Goal: Task Accomplishment & Management: Manage account settings

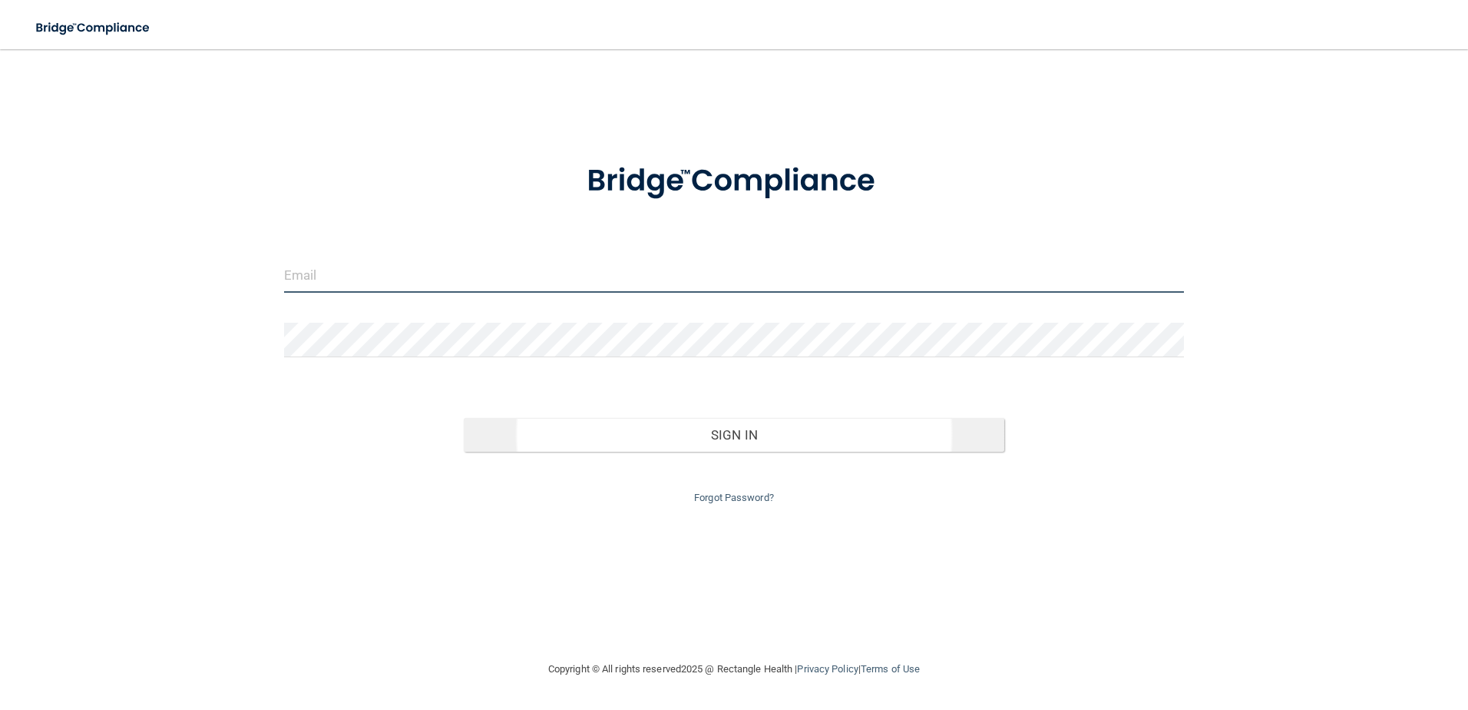
type input "[EMAIL_ADDRESS][DOMAIN_NAME]"
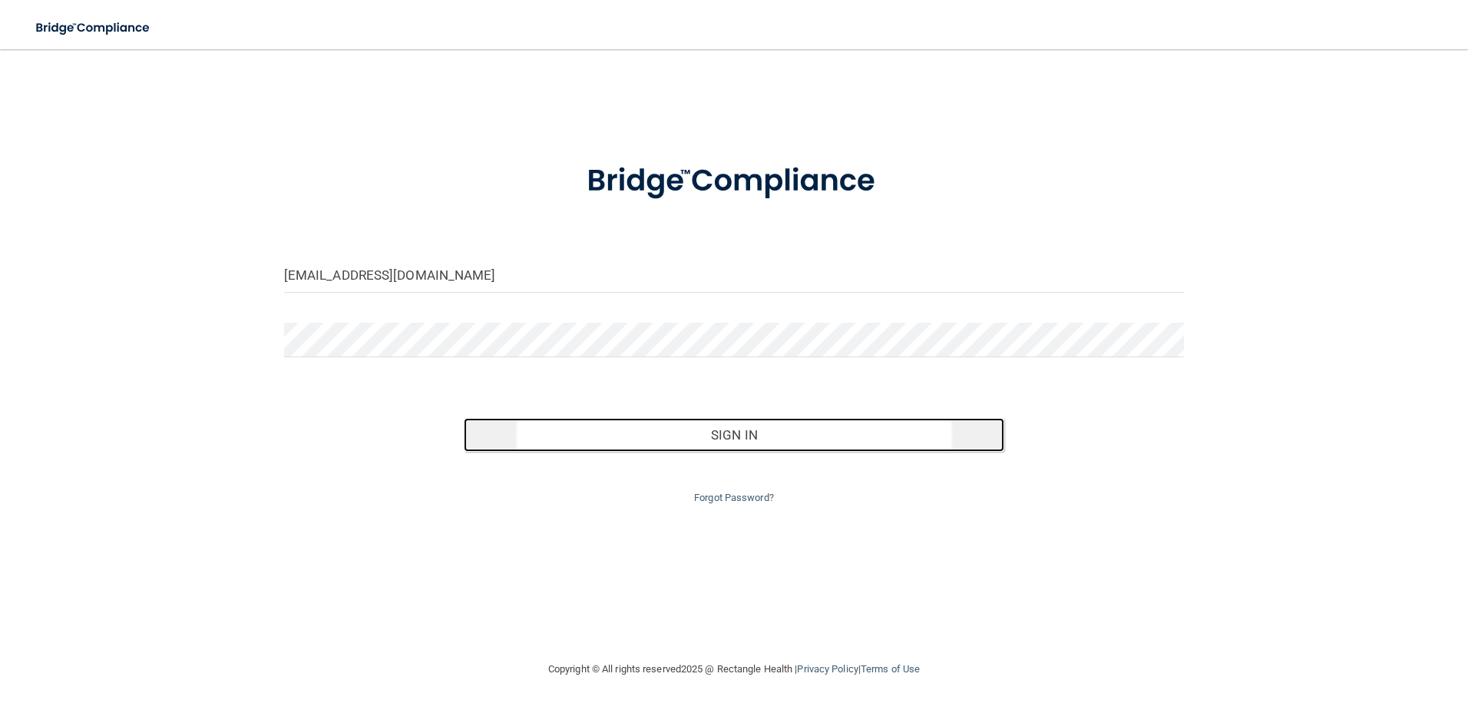
click at [746, 431] on button "Sign In" at bounding box center [734, 435] width 541 height 34
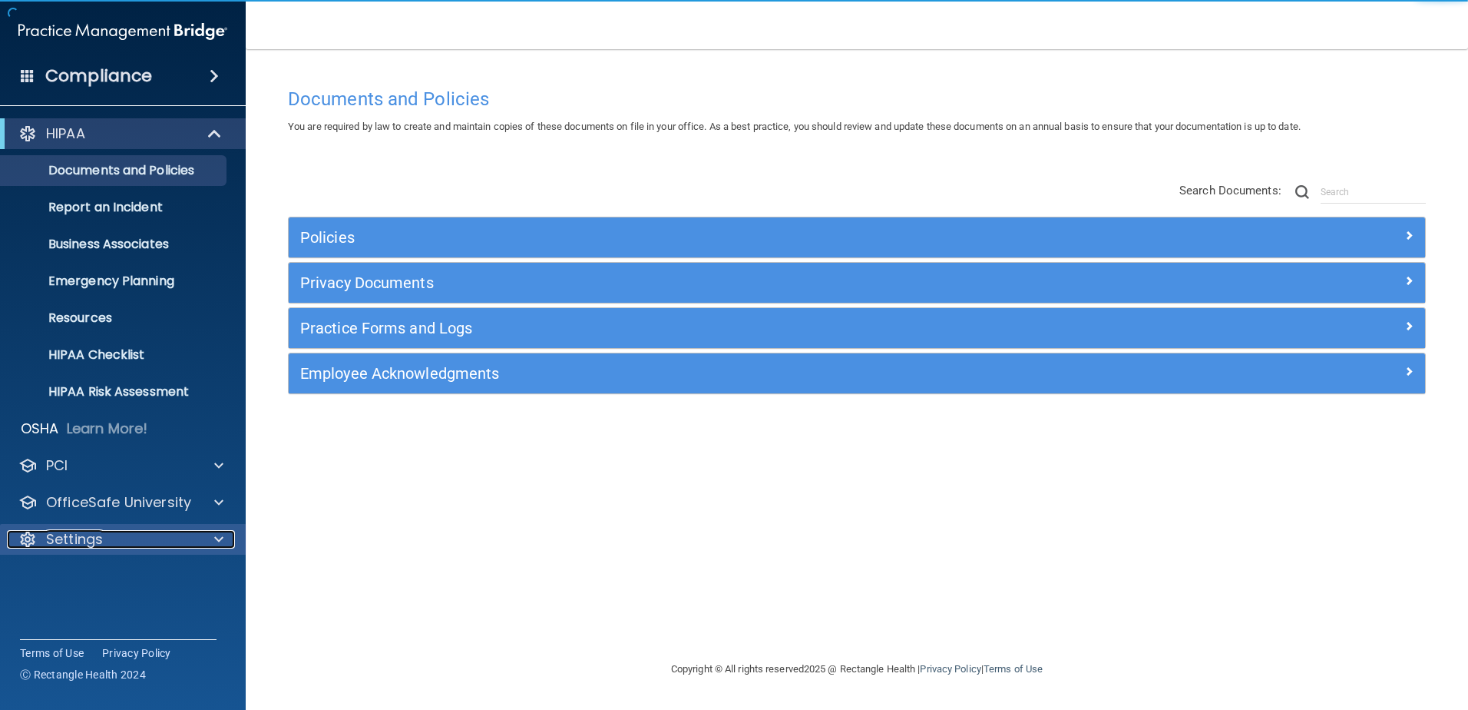
click at [220, 531] on span at bounding box center [218, 539] width 9 height 18
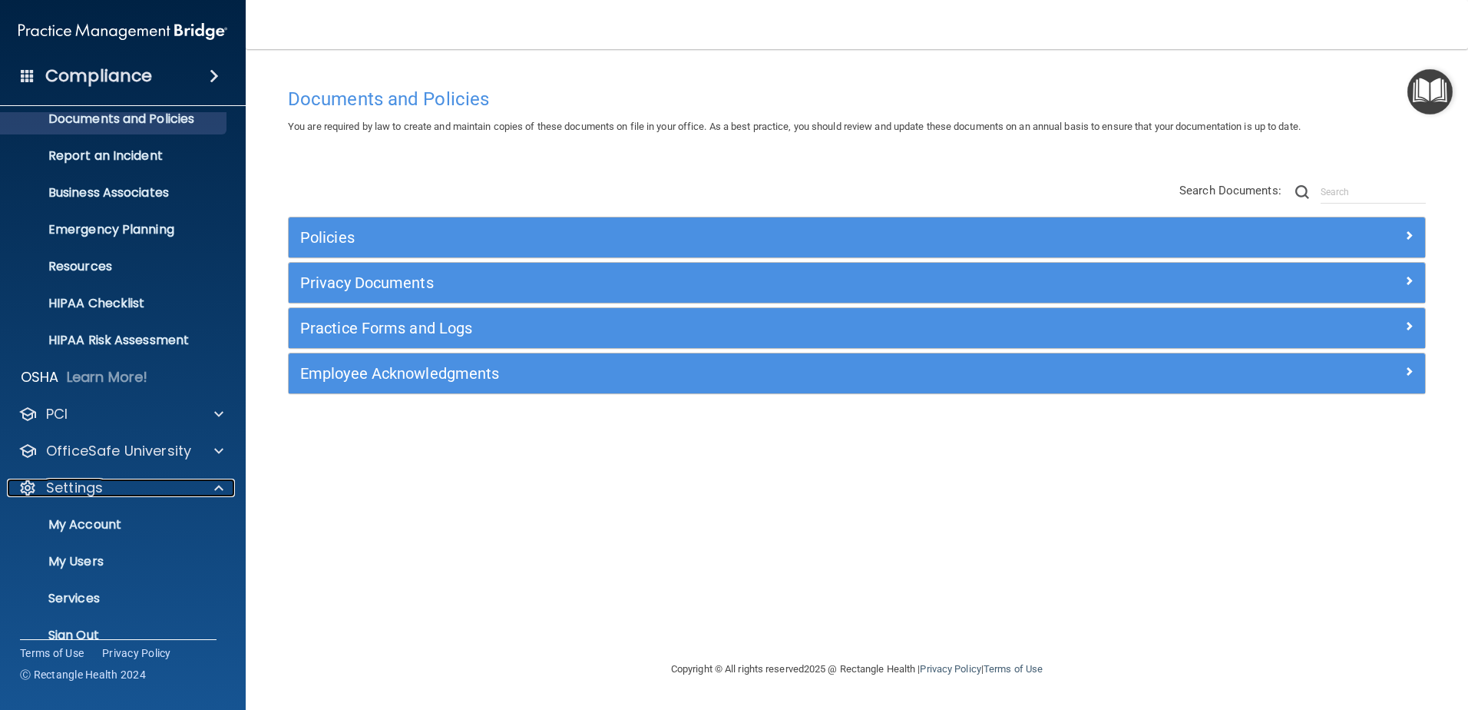
scroll to position [75, 0]
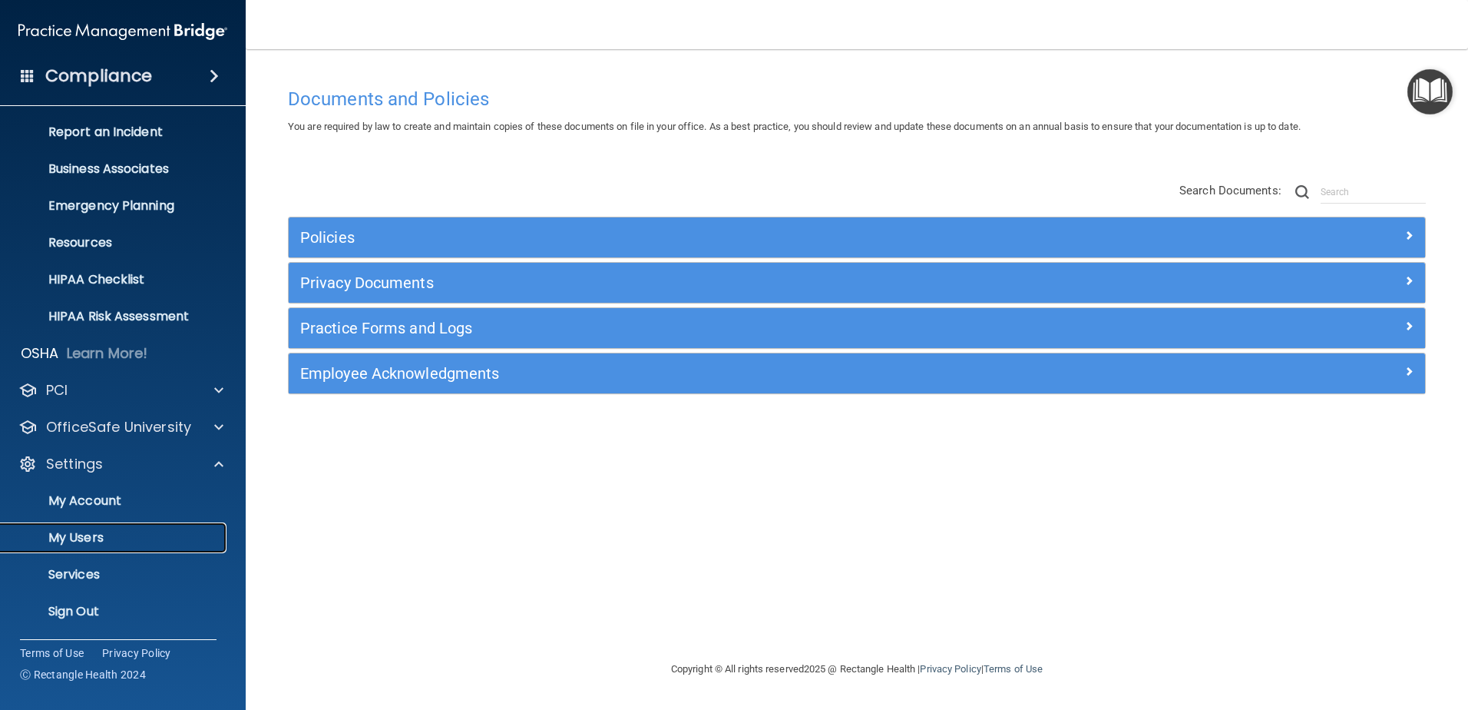
click at [91, 536] on p "My Users" at bounding box center [115, 537] width 210 height 15
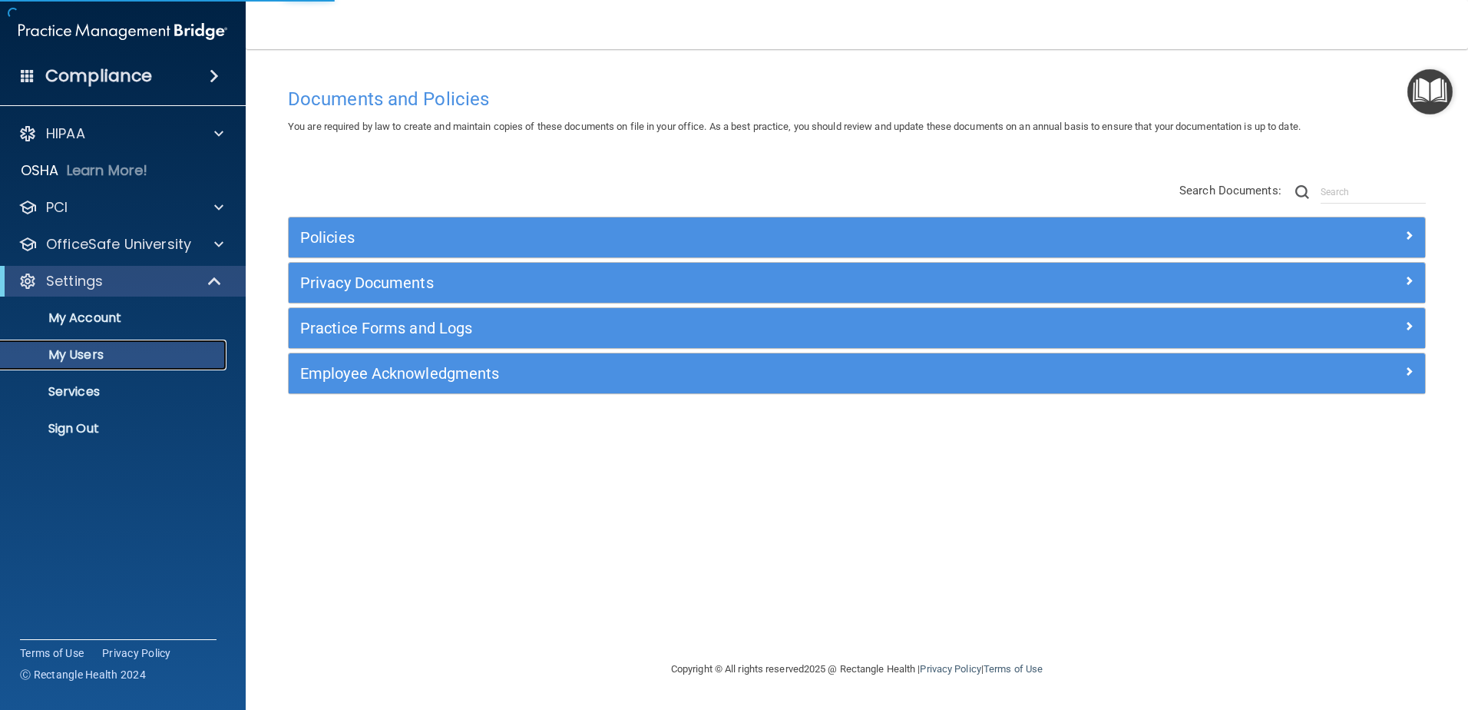
select select "20"
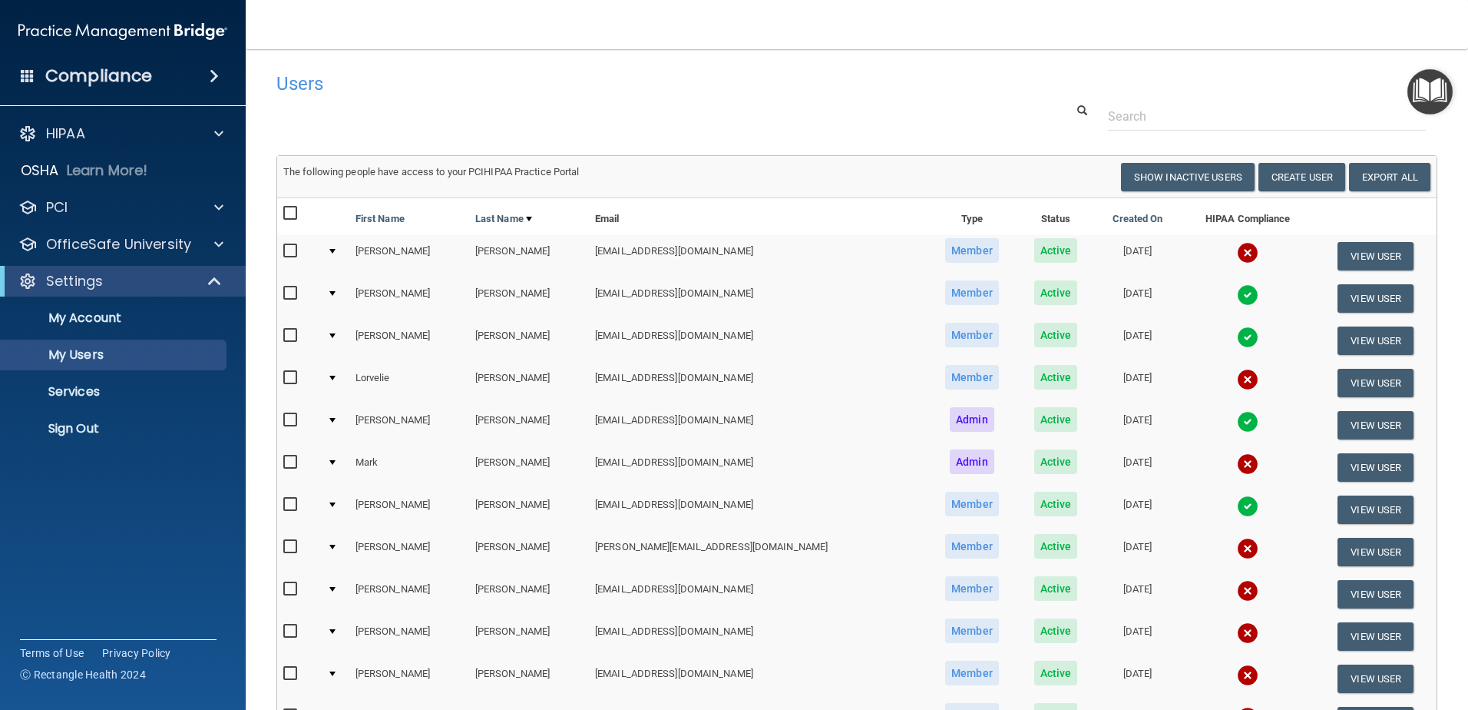
click at [288, 464] on input "checkbox" at bounding box center [292, 462] width 18 height 12
checkbox input "true"
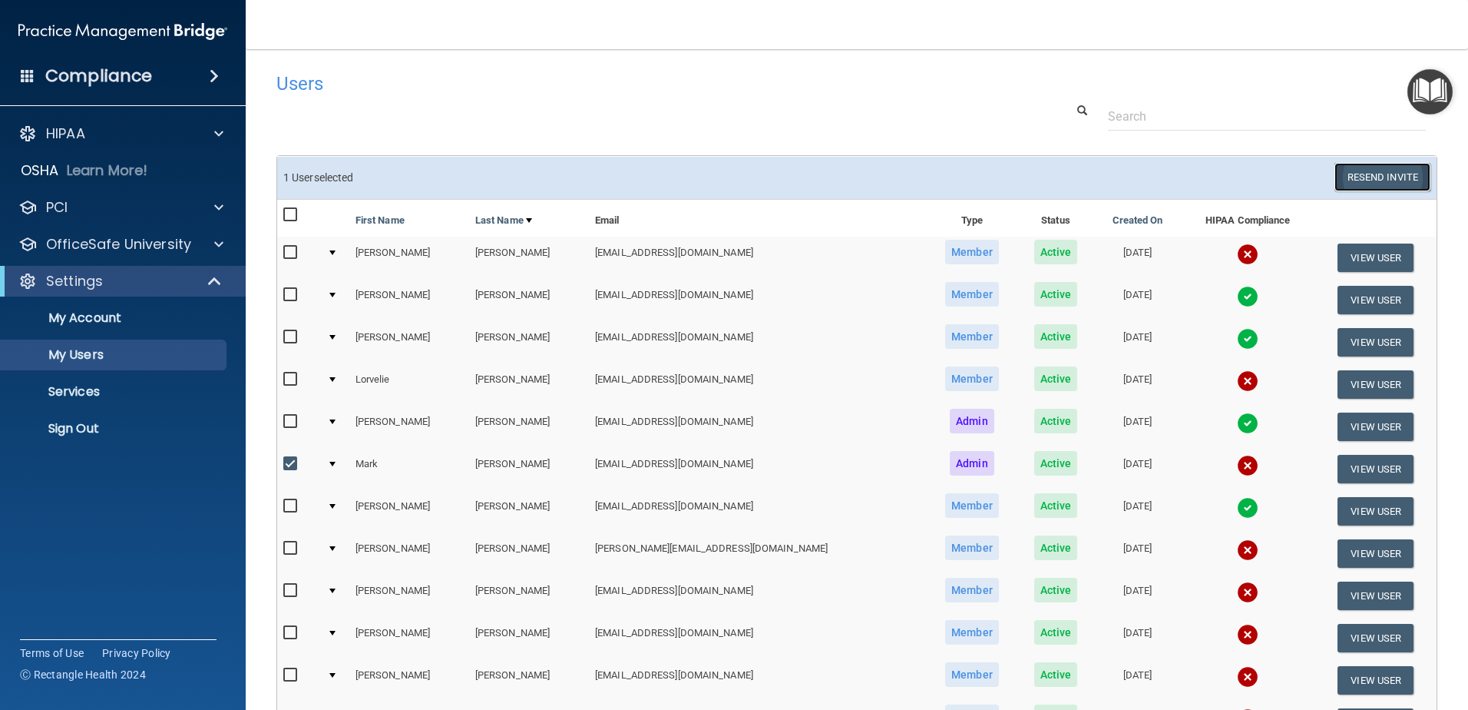
click at [1337, 170] on button "Resend Invite" at bounding box center [1383, 177] width 96 height 28
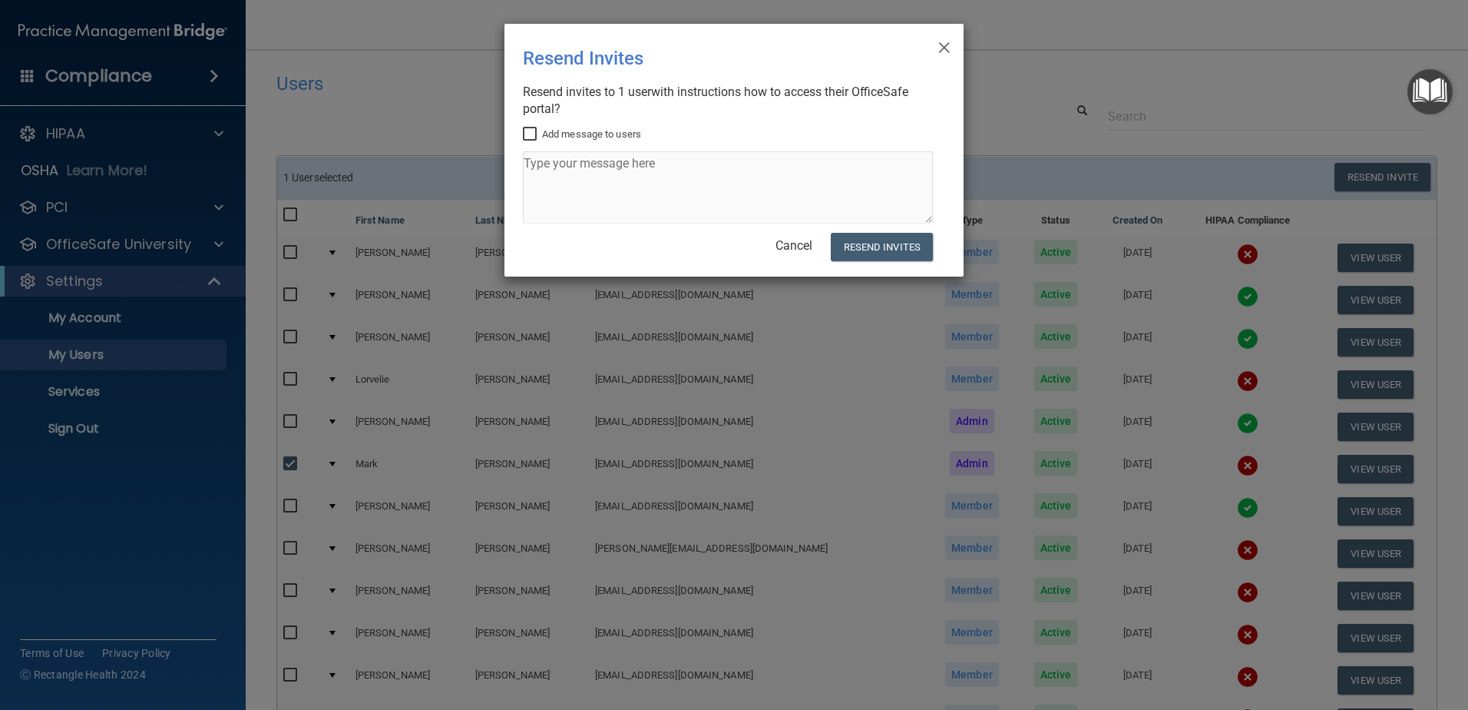
click at [532, 134] on input "Add message to users" at bounding box center [532, 134] width 18 height 12
checkbox input "true"
click at [540, 154] on textarea at bounding box center [728, 187] width 410 height 72
type textarea "Please complete your annual compliance training by end of [DATE]."
click at [887, 257] on button "Resend Invites" at bounding box center [882, 247] width 102 height 28
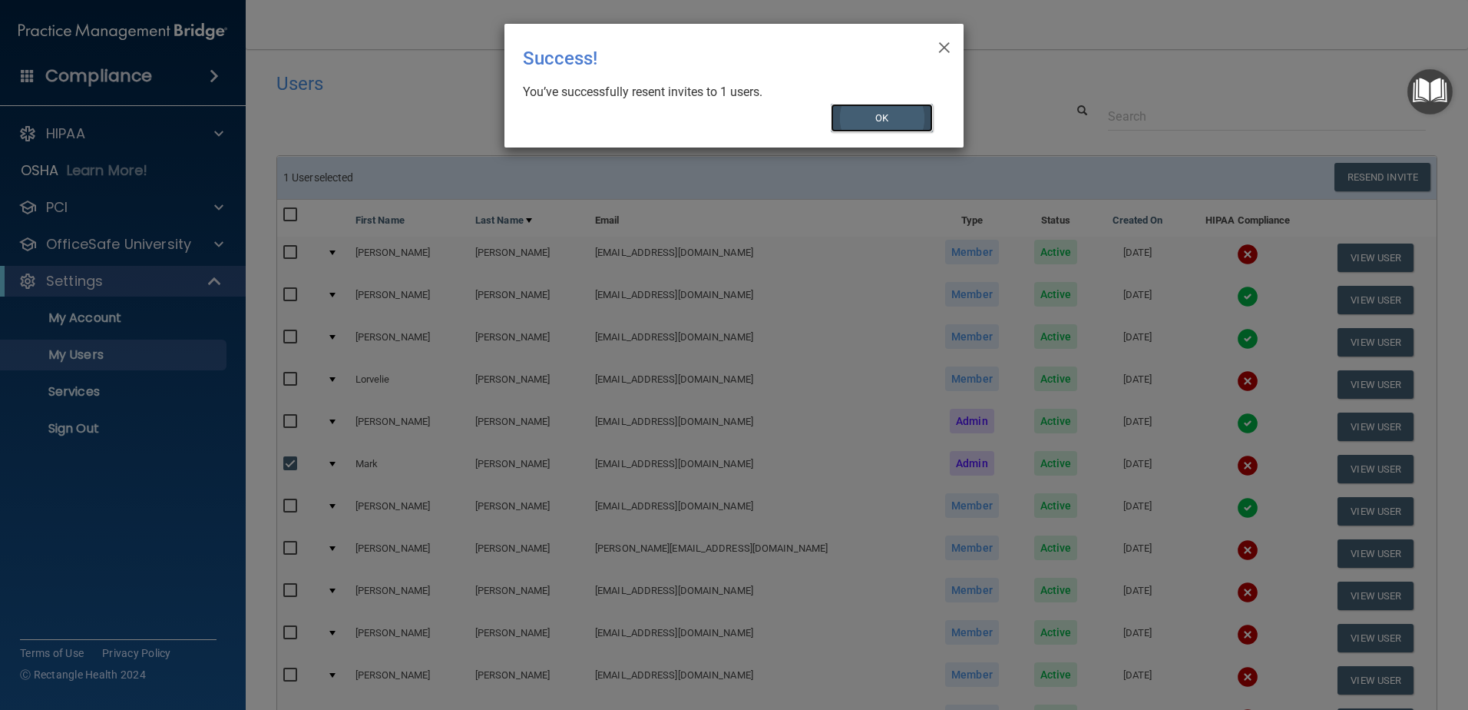
click at [884, 122] on button "OK" at bounding box center [882, 118] width 103 height 28
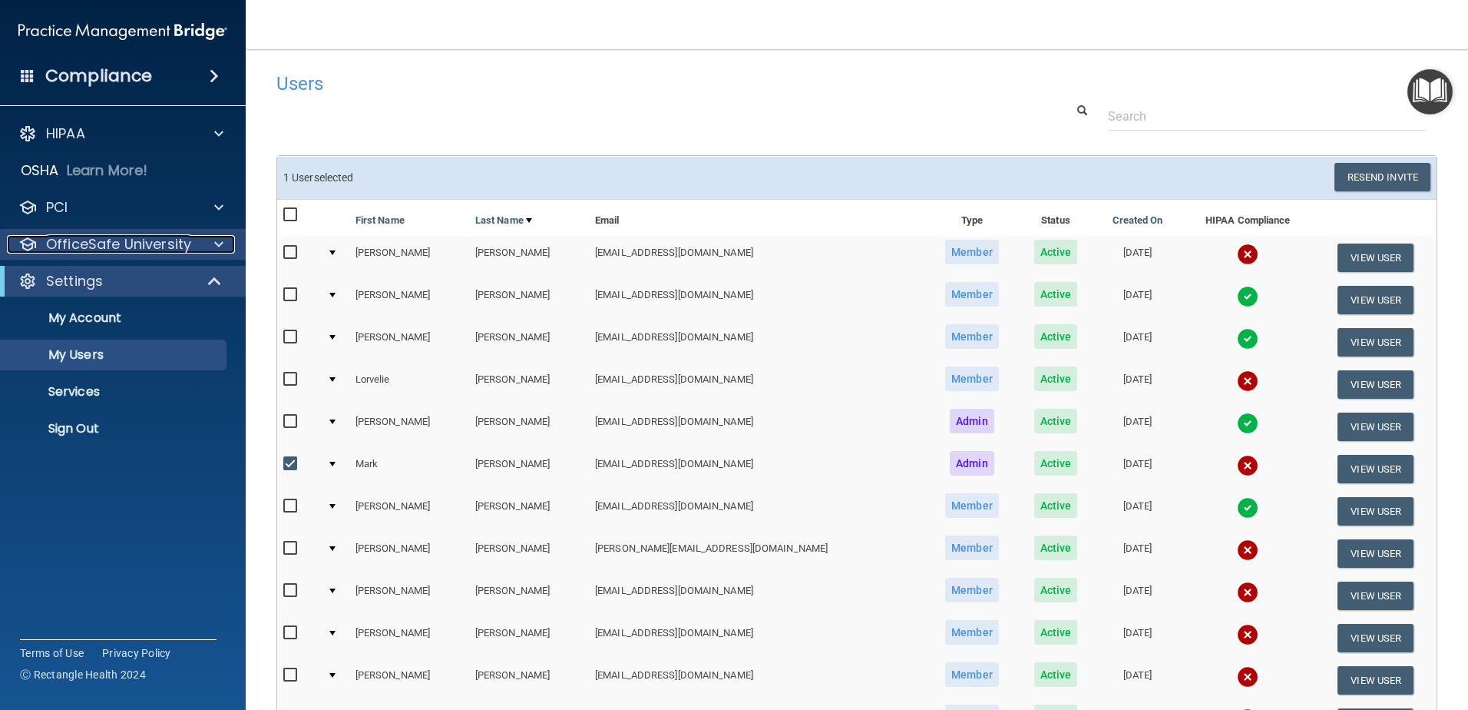
click at [213, 245] on div at bounding box center [216, 244] width 38 height 18
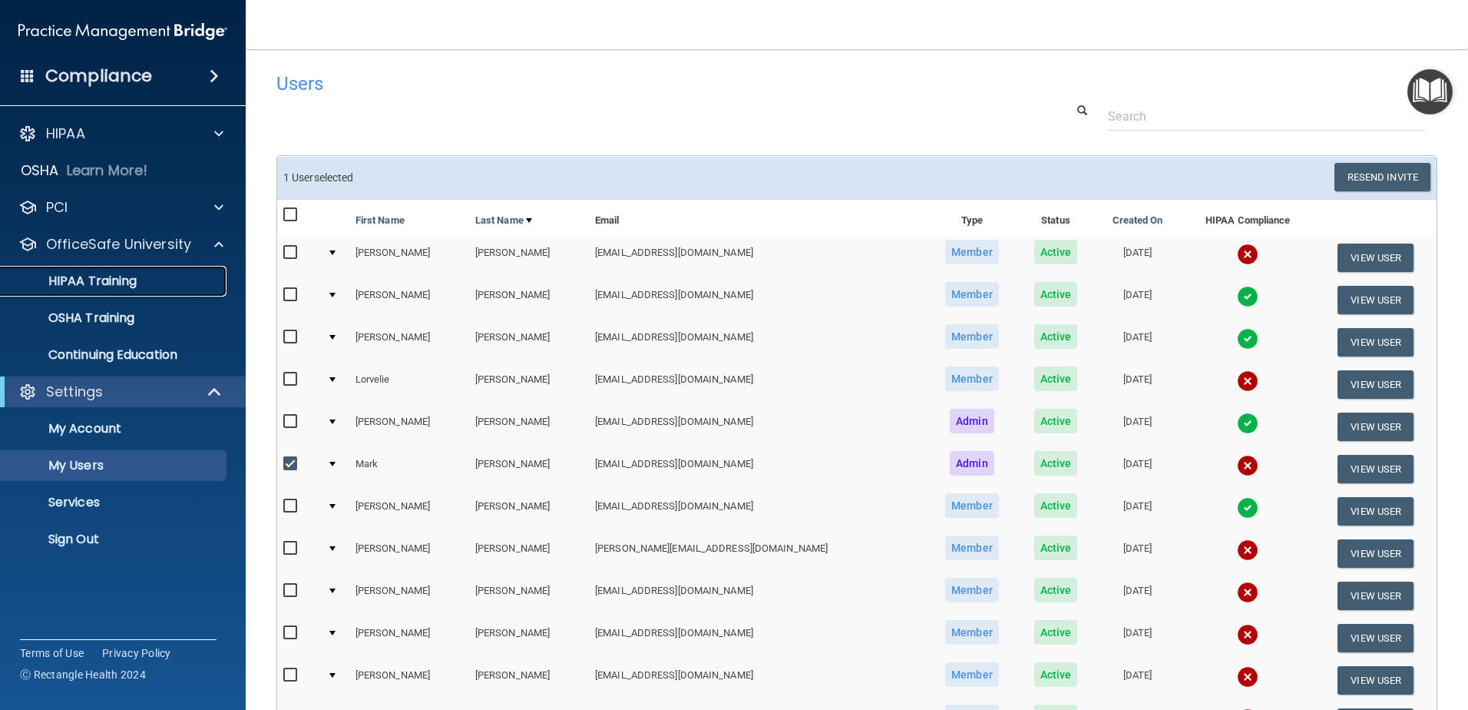
click at [133, 280] on p "HIPAA Training" at bounding box center [73, 280] width 127 height 15
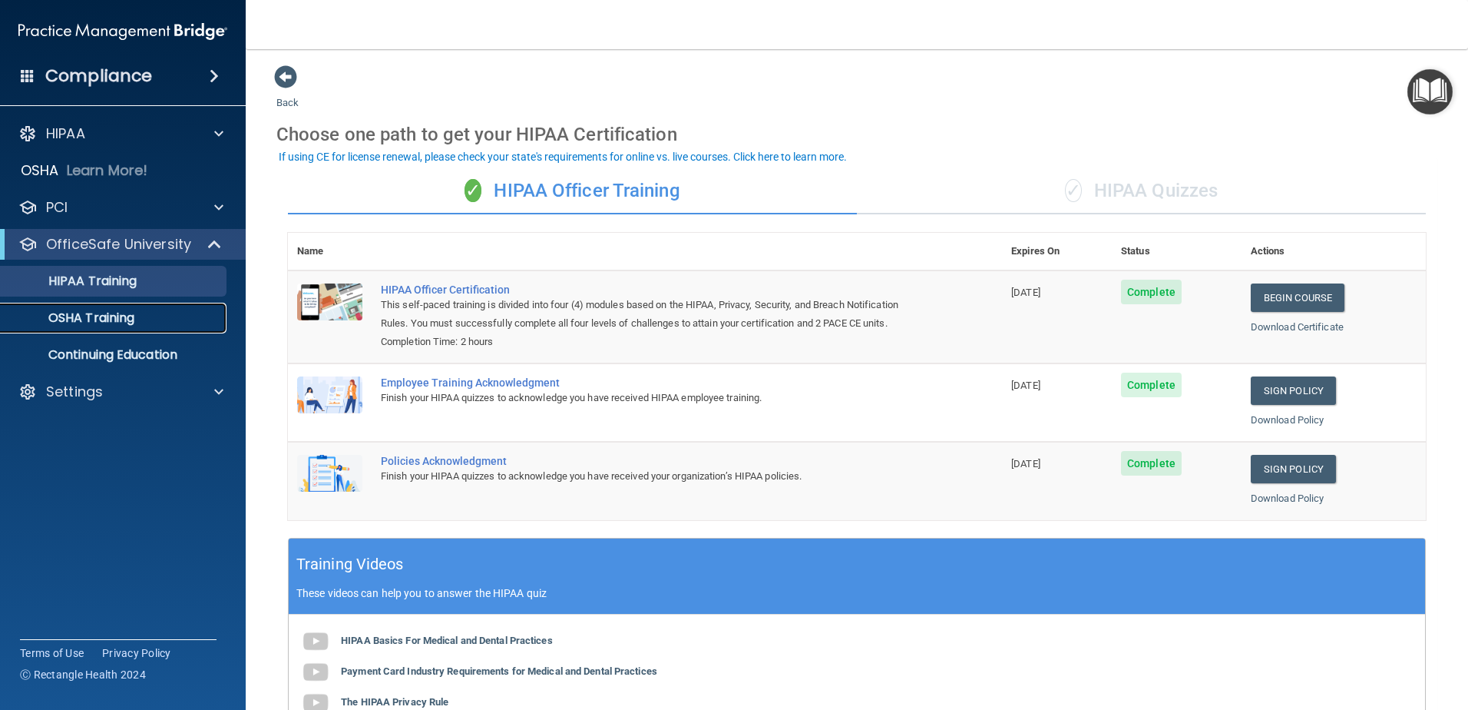
click at [106, 313] on p "OSHA Training" at bounding box center [72, 317] width 124 height 15
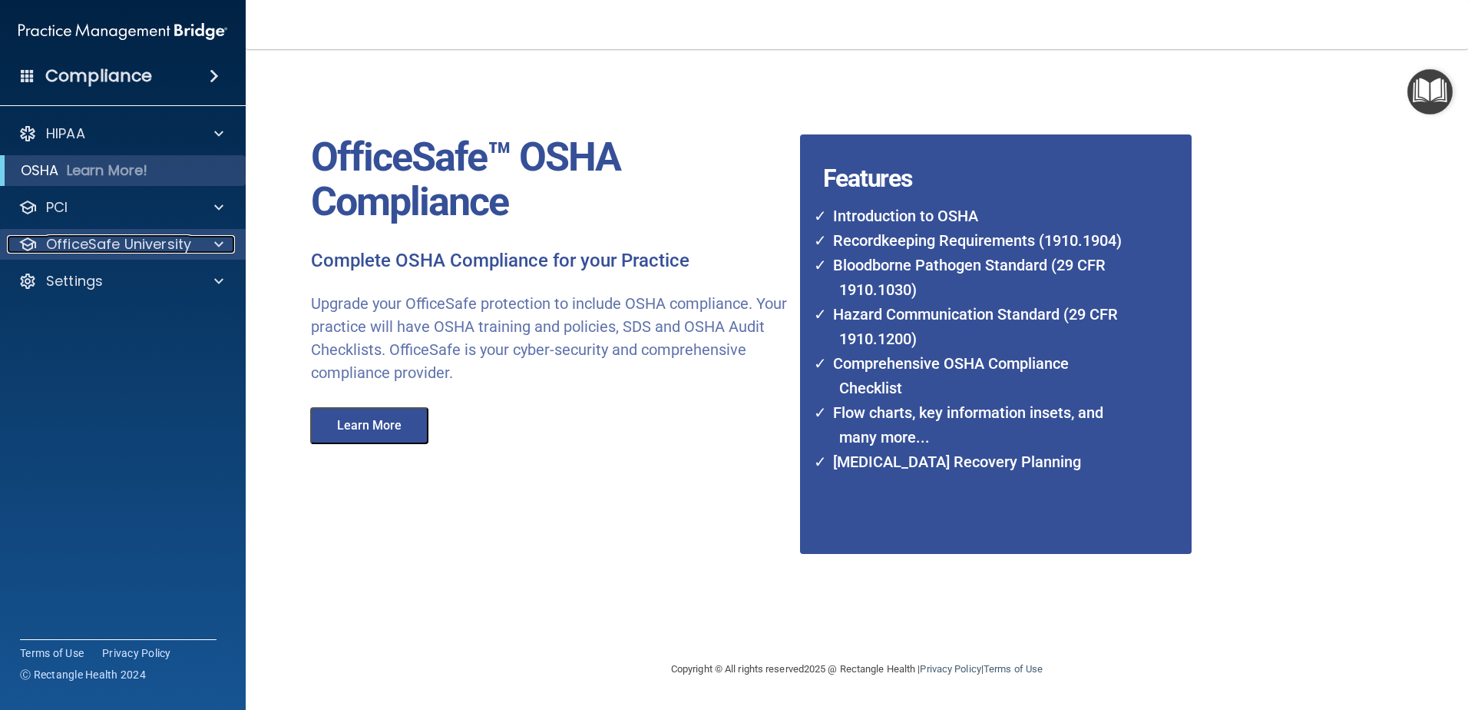
click at [213, 241] on div at bounding box center [216, 244] width 38 height 18
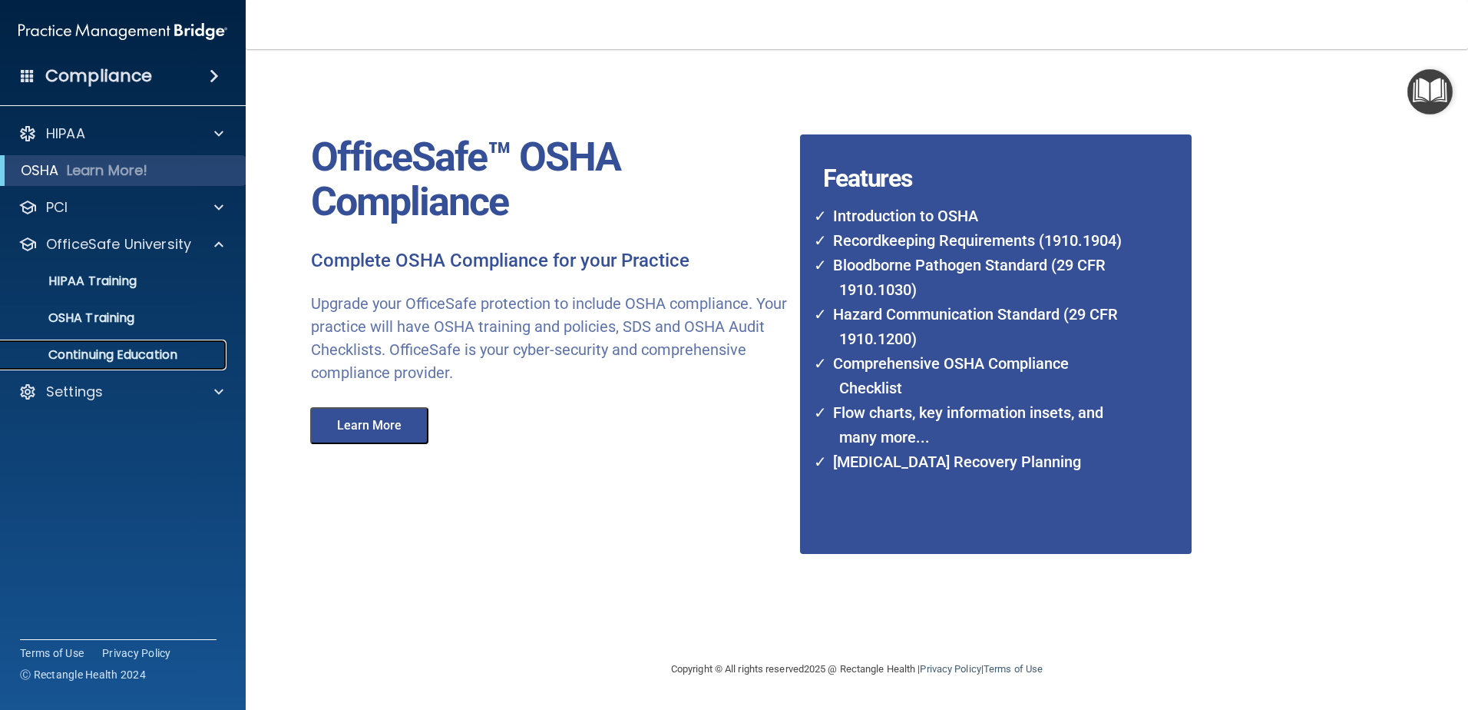
click at [134, 351] on p "Continuing Education" at bounding box center [115, 354] width 210 height 15
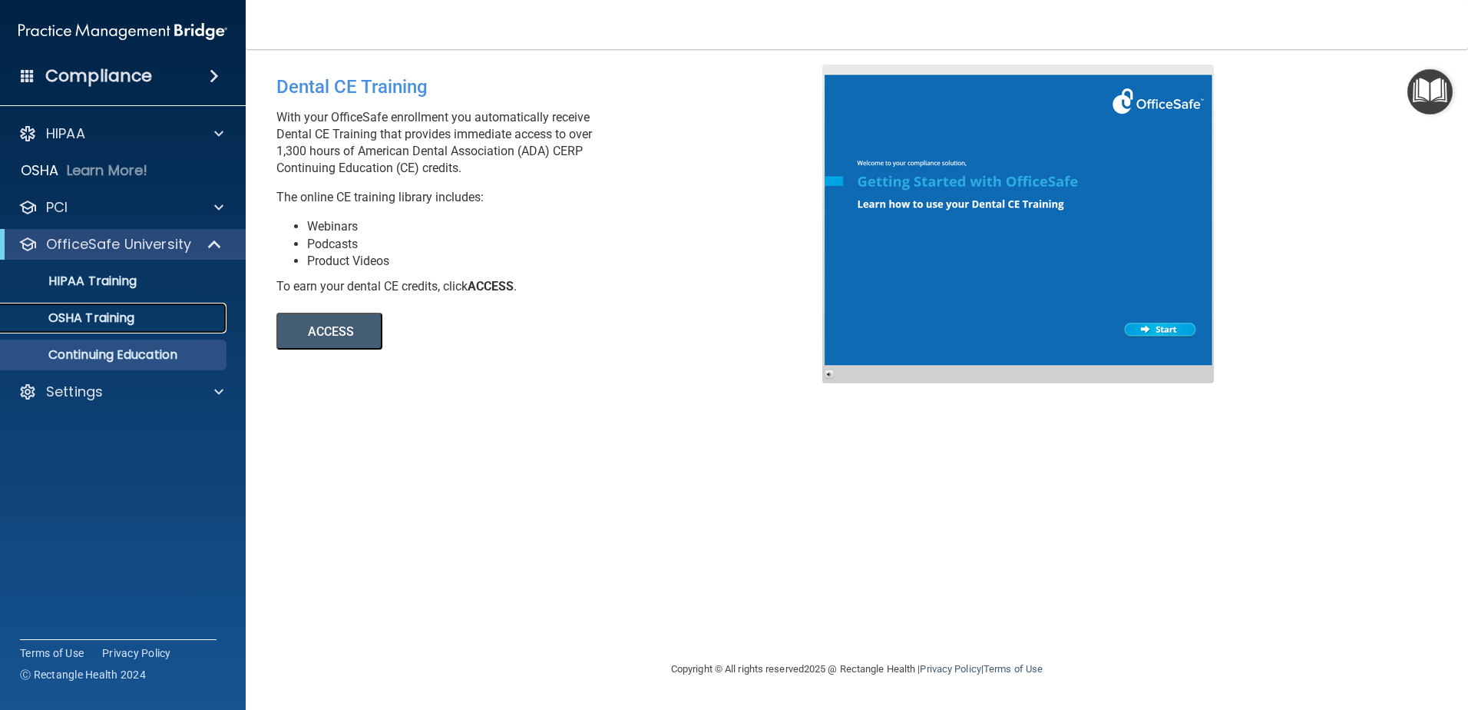
click at [130, 319] on p "OSHA Training" at bounding box center [72, 317] width 124 height 15
